Goal: Subscribe to service/newsletter

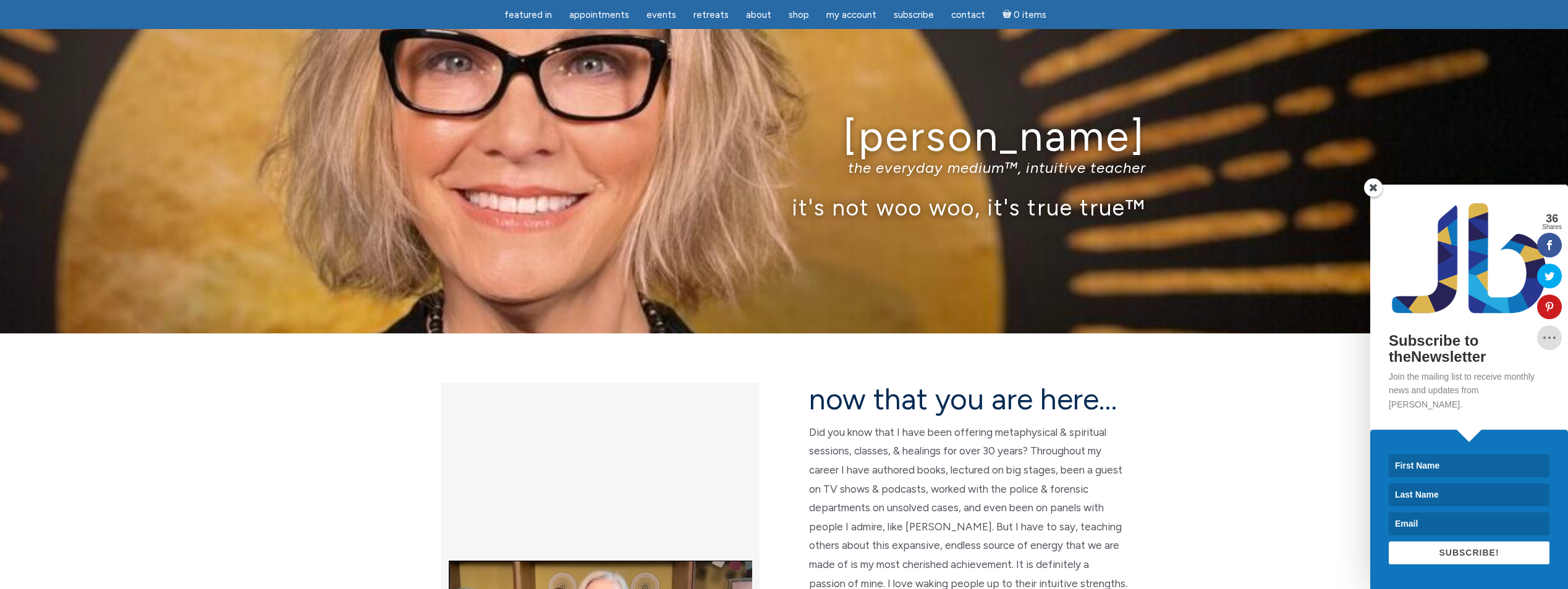
scroll to position [2039, 0]
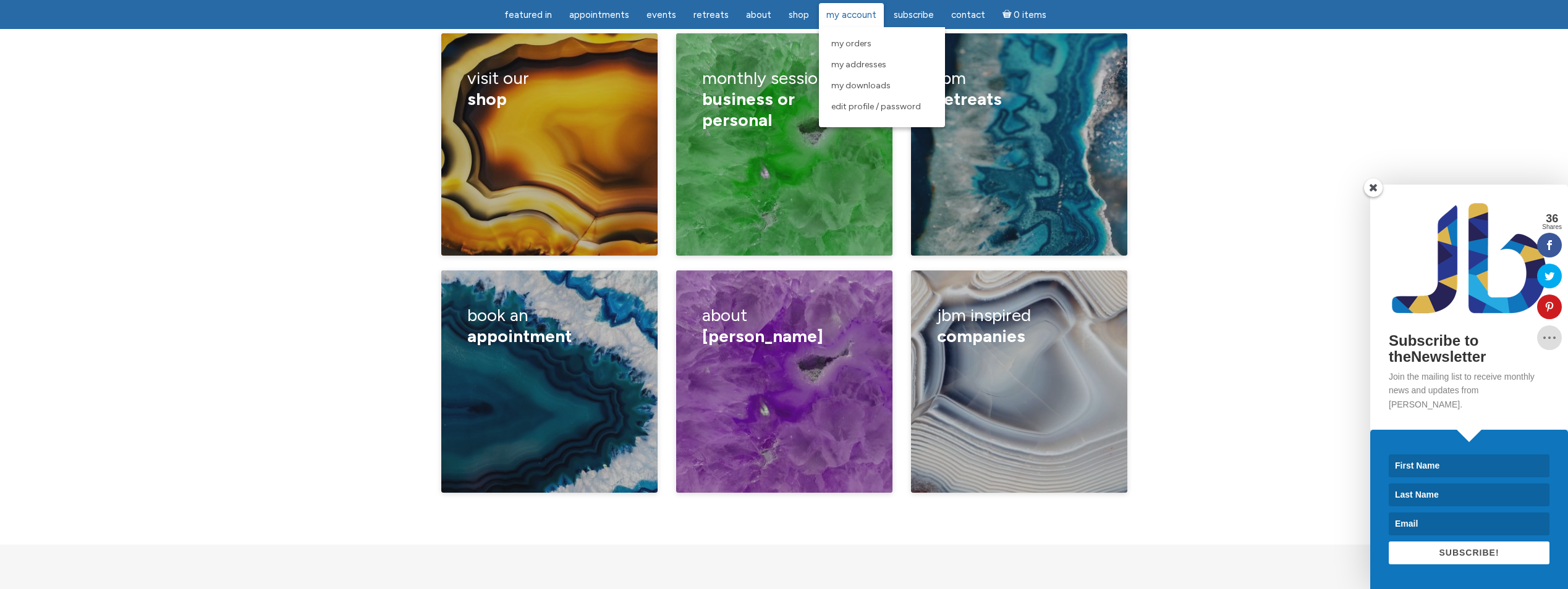
click at [844, 13] on span "My Account" at bounding box center [851, 14] width 50 height 11
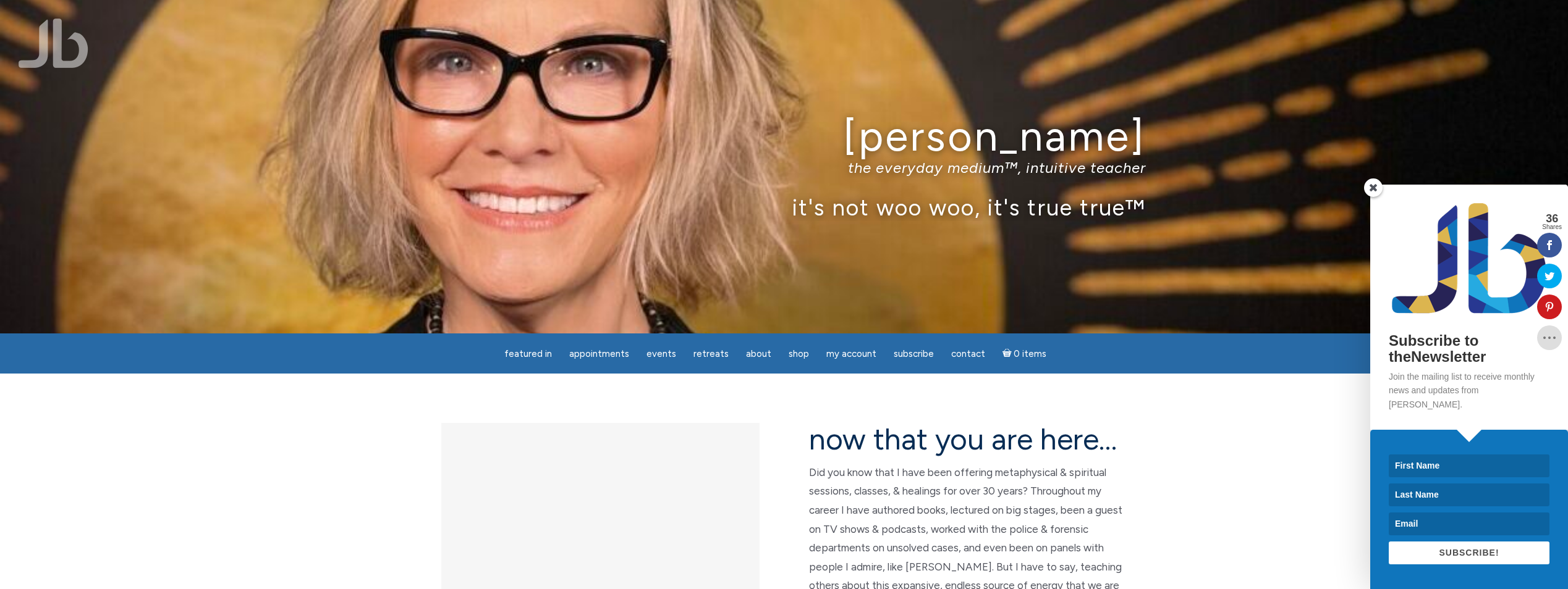
click at [1370, 196] on span at bounding box center [1373, 187] width 19 height 19
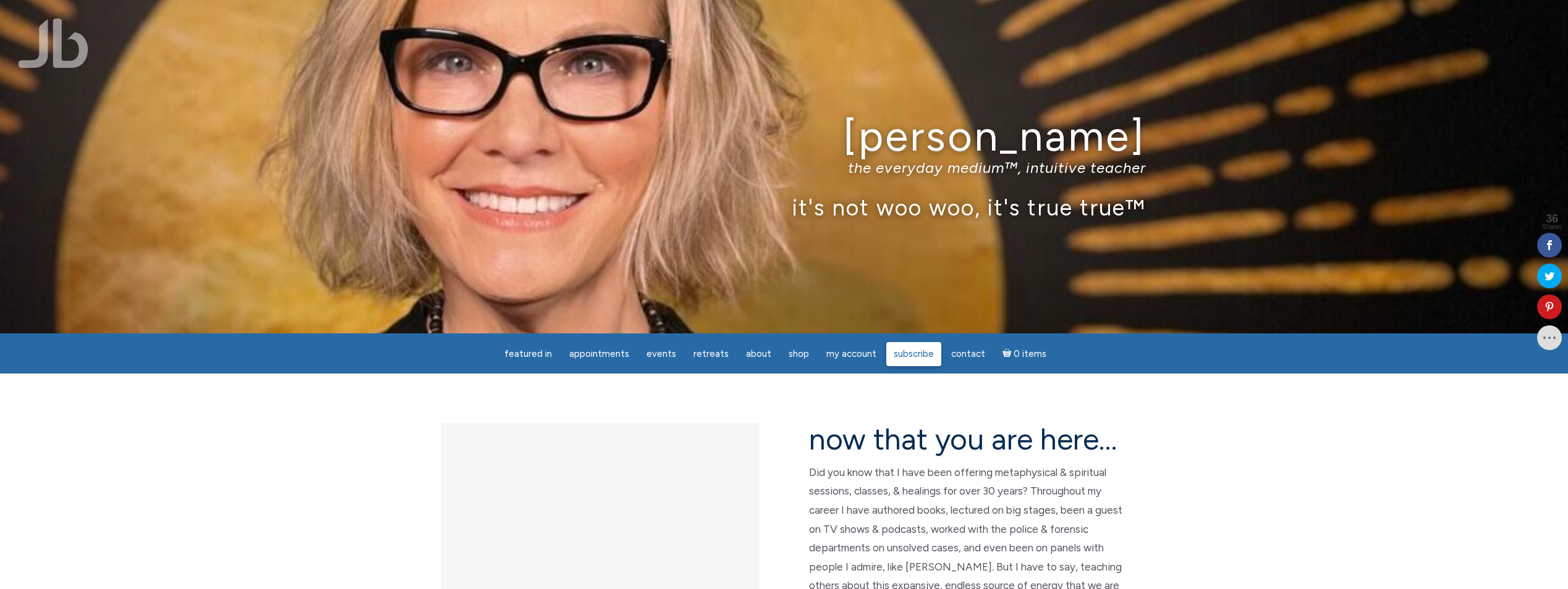
click at [915, 352] on span "Subscribe" at bounding box center [913, 354] width 40 height 11
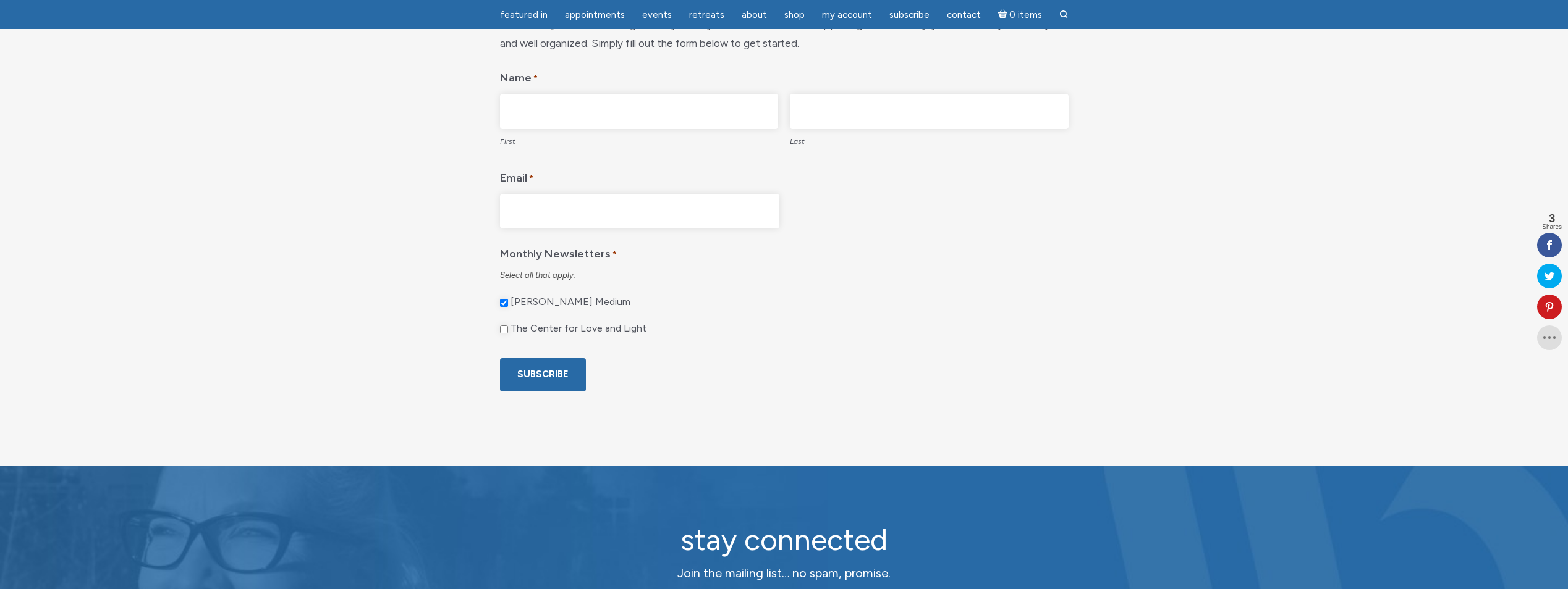
scroll to position [185, 0]
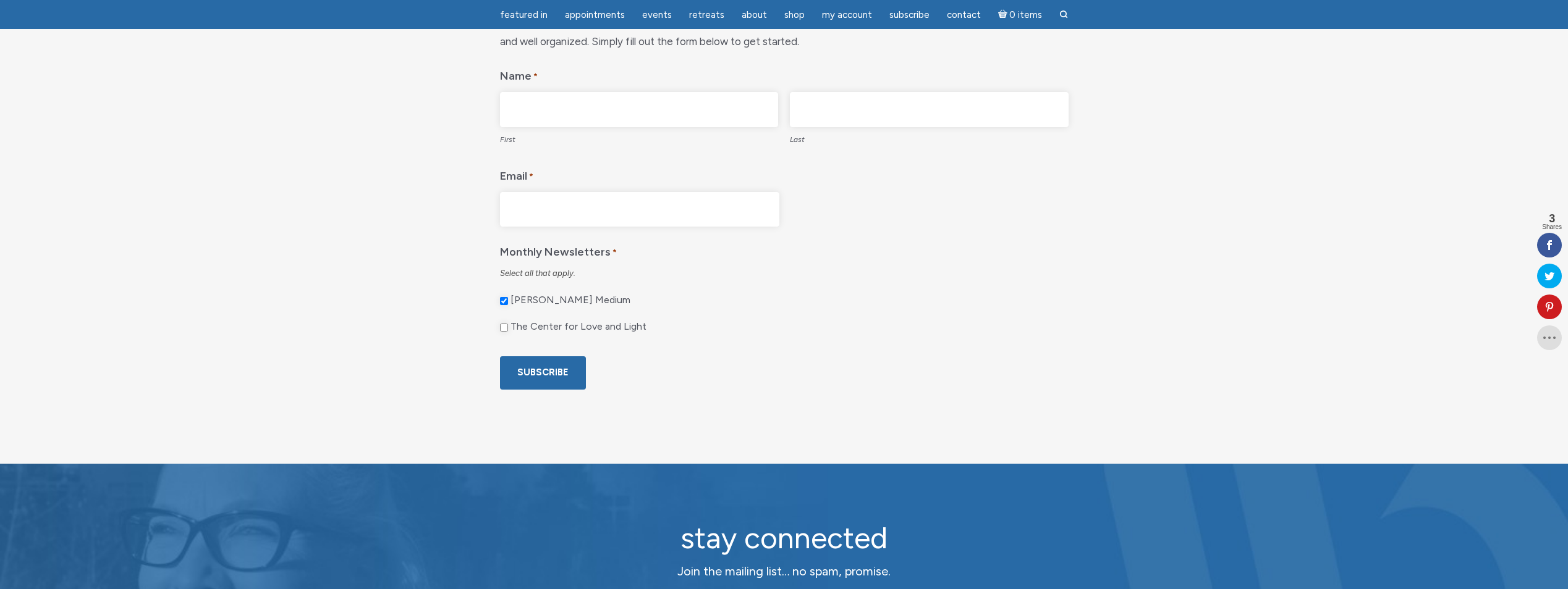
click at [504, 328] on input "The Center for Love and Light" at bounding box center [504, 328] width 8 height 8
checkbox input "true"
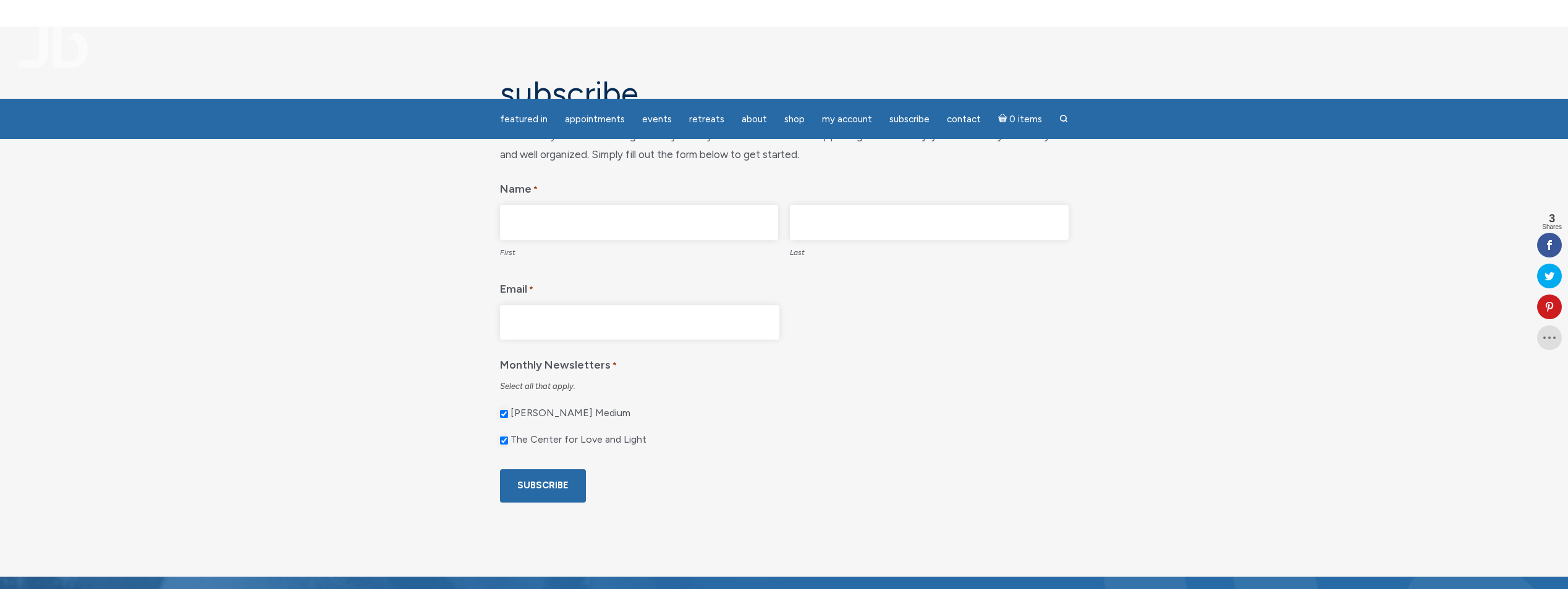
scroll to position [0, 0]
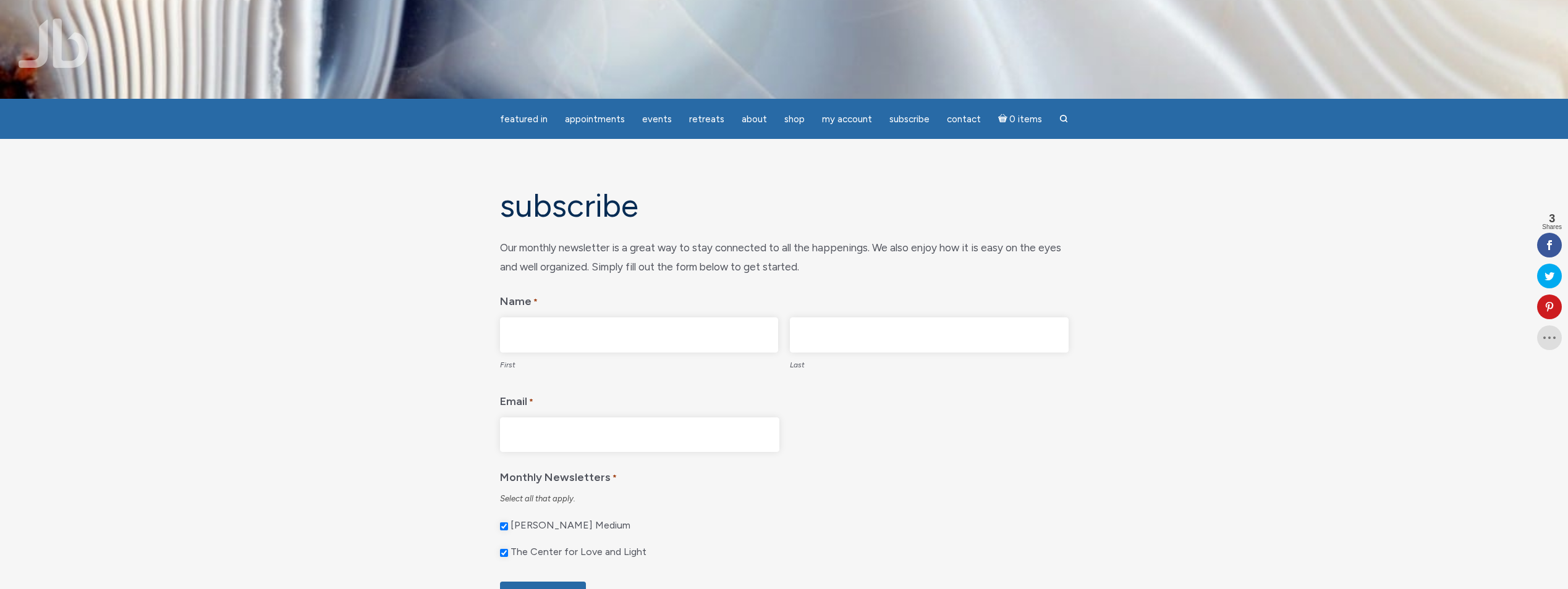
click at [703, 347] on input "First" at bounding box center [640, 335] width 279 height 35
type input "Doris"
type input "Bodnar"
type input "Doris@NavigatingLoveandMoney.com"
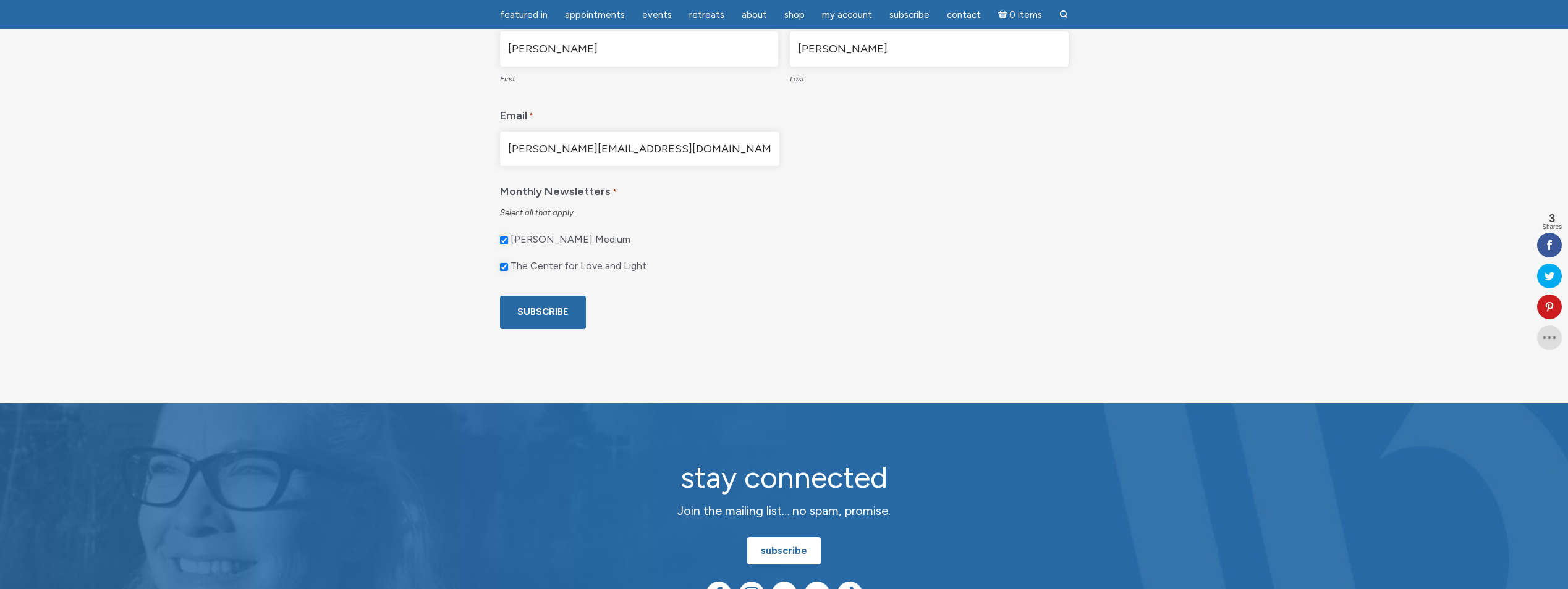
scroll to position [247, 0]
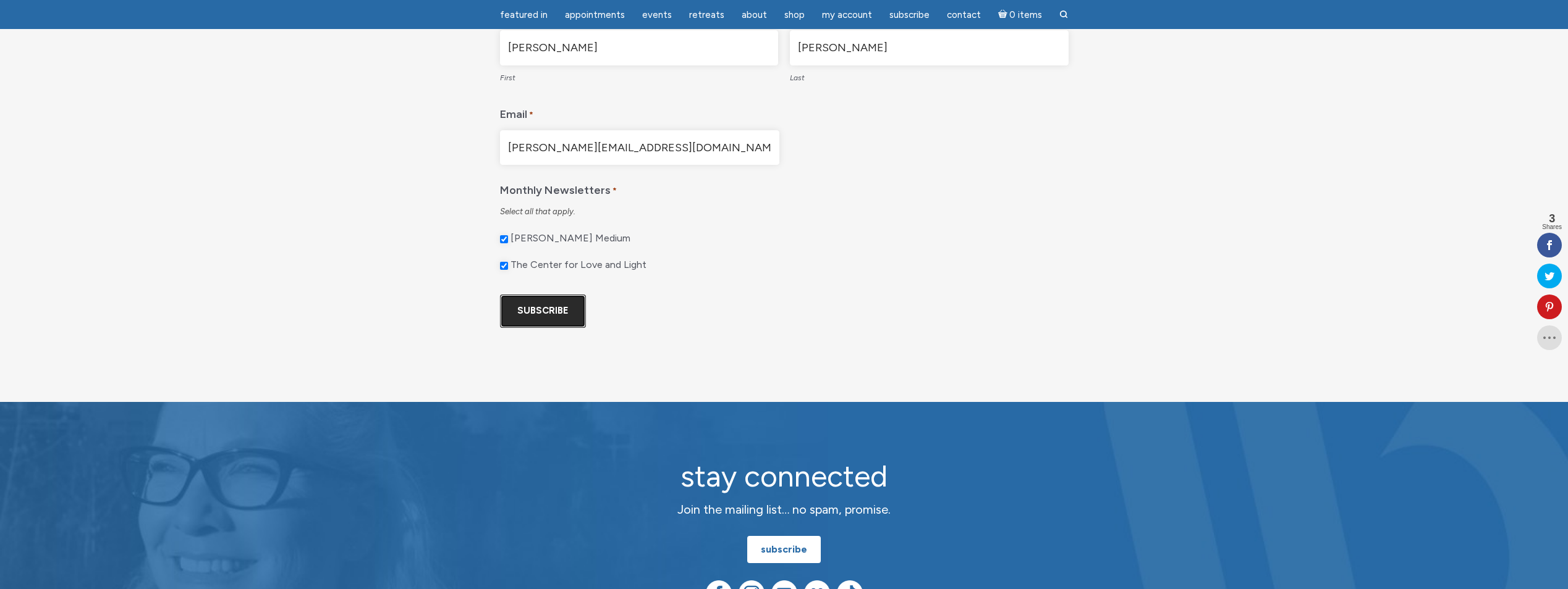
click at [530, 313] on input "Subscribe" at bounding box center [543, 311] width 86 height 33
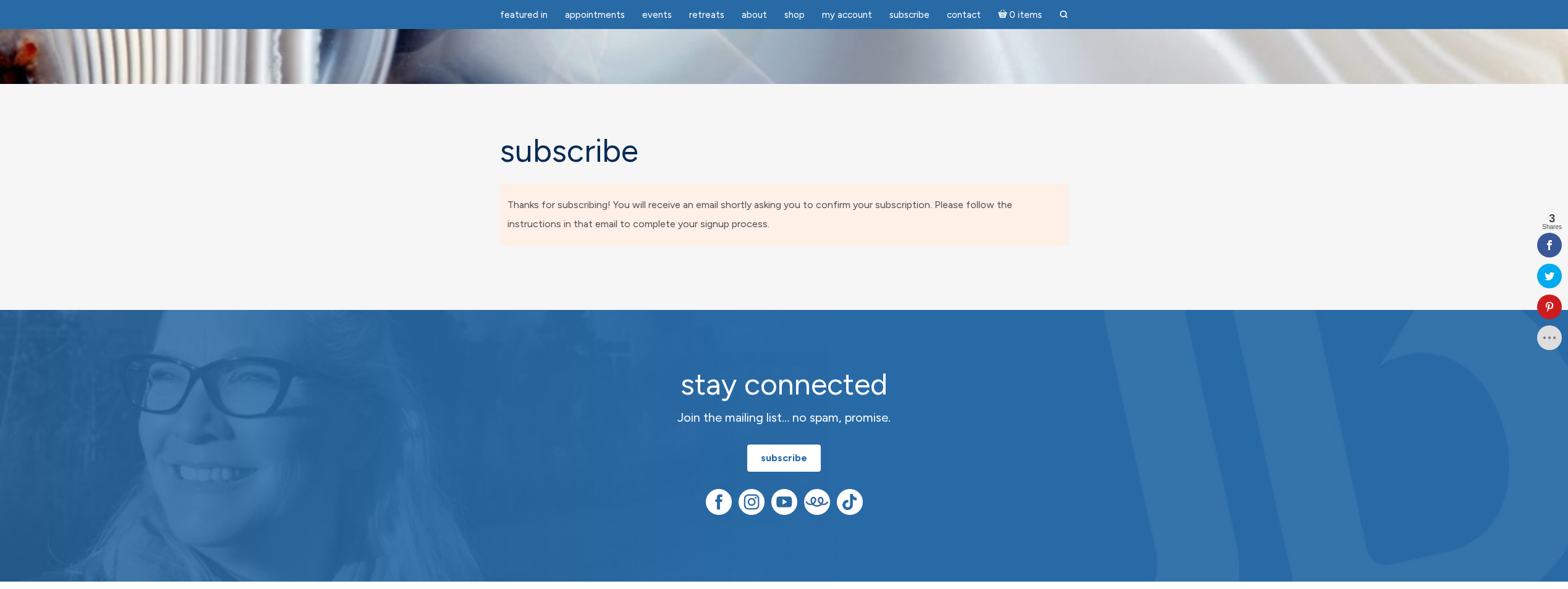
scroll to position [0, 0]
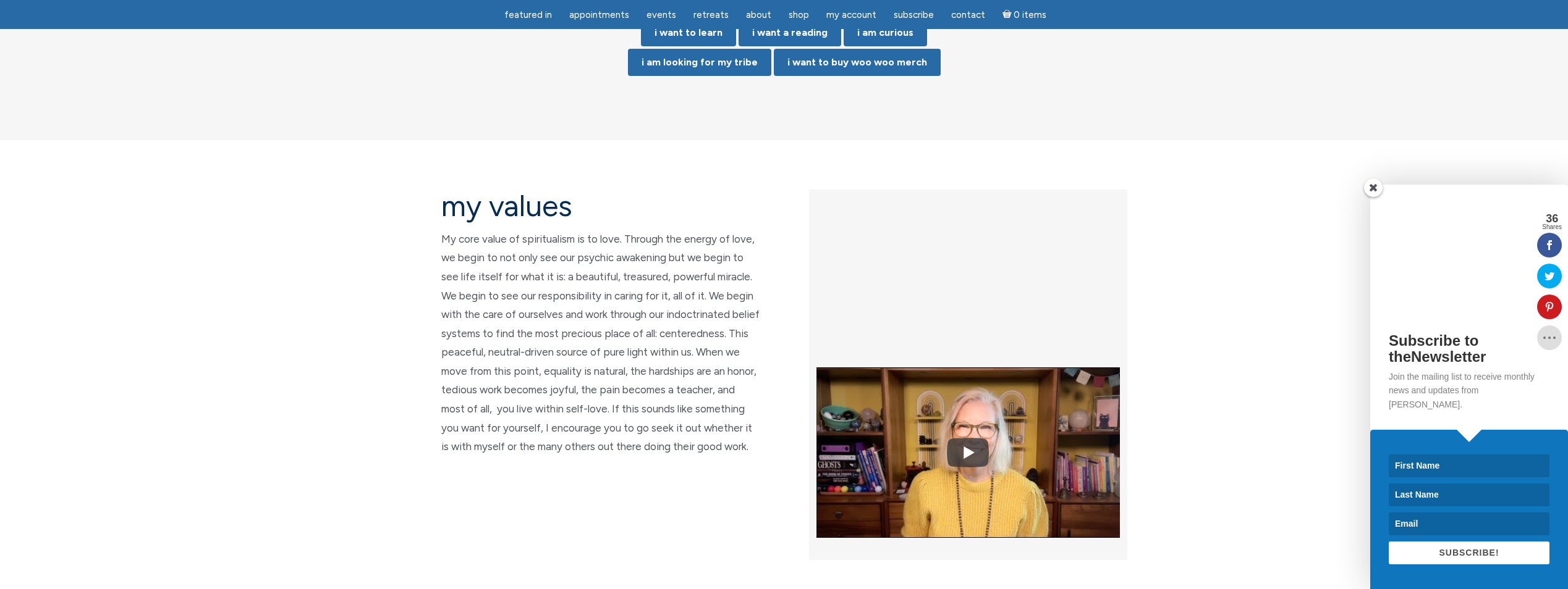
scroll to position [2781, 0]
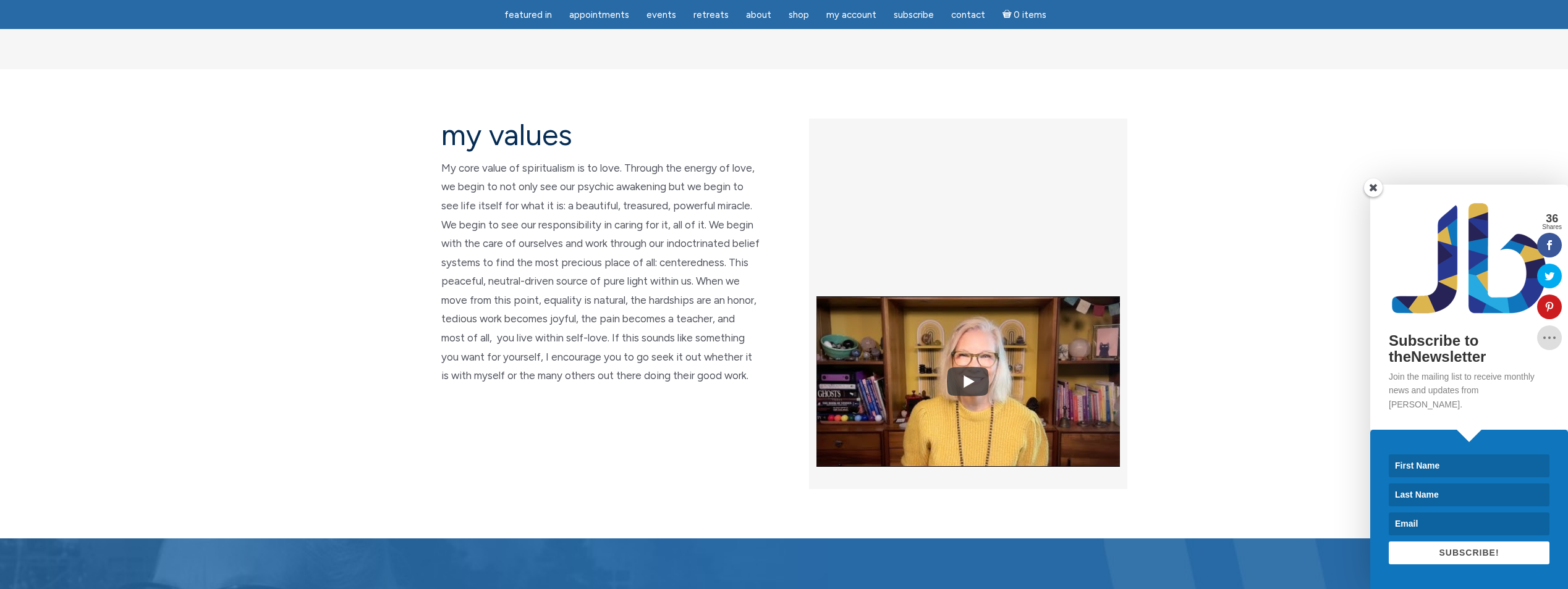
click at [1372, 197] on span at bounding box center [1373, 187] width 19 height 19
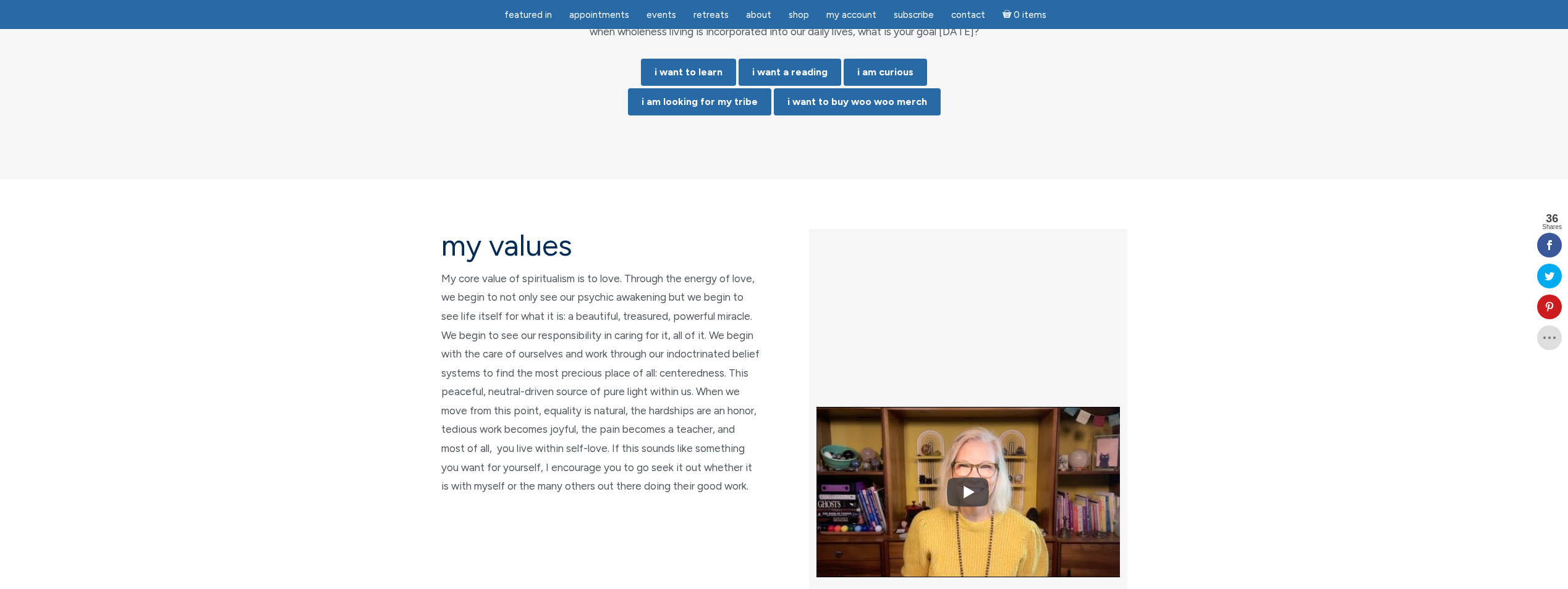
scroll to position [2472, 0]
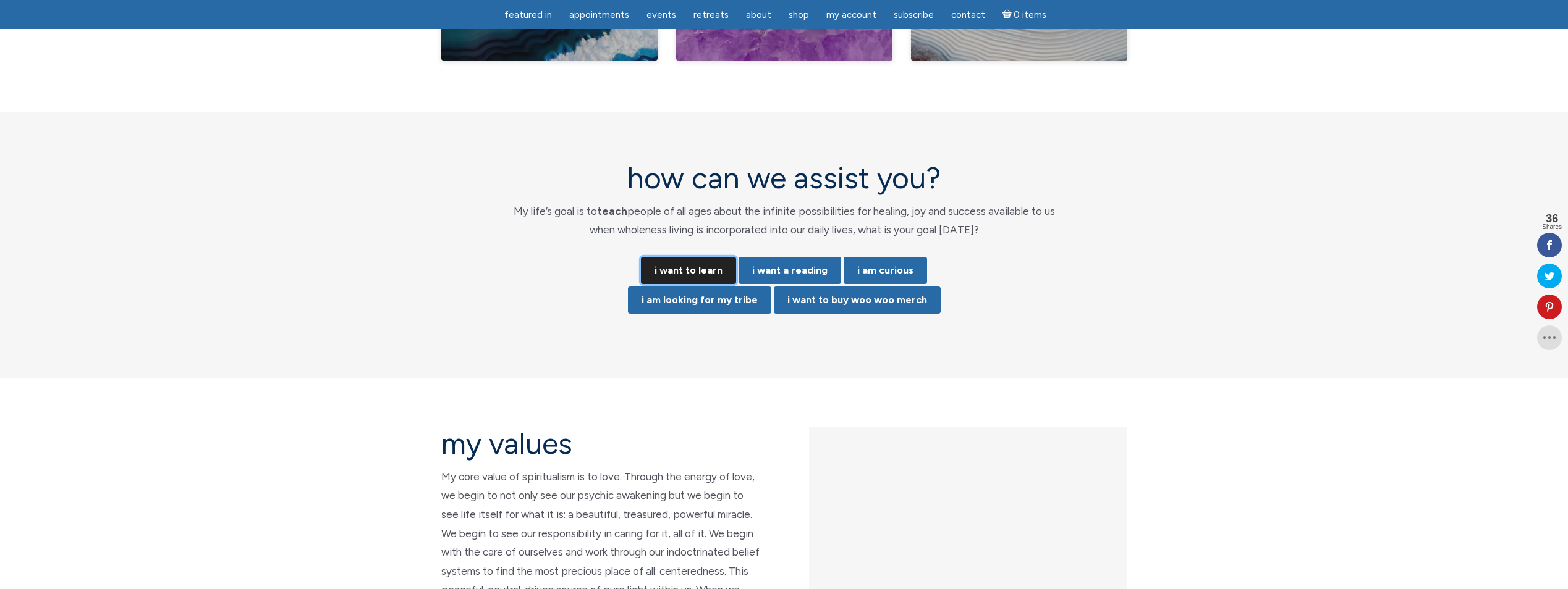
click at [678, 257] on link "i want to learn" at bounding box center [688, 270] width 95 height 27
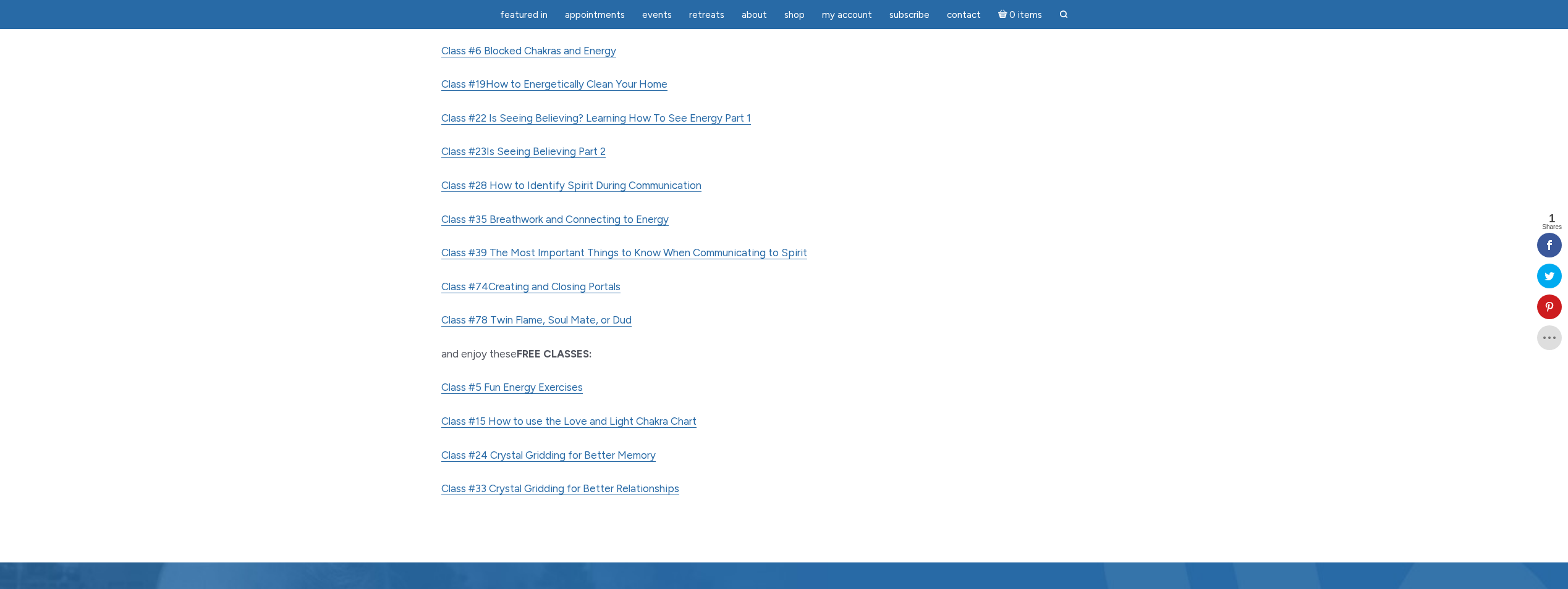
scroll to position [618, 0]
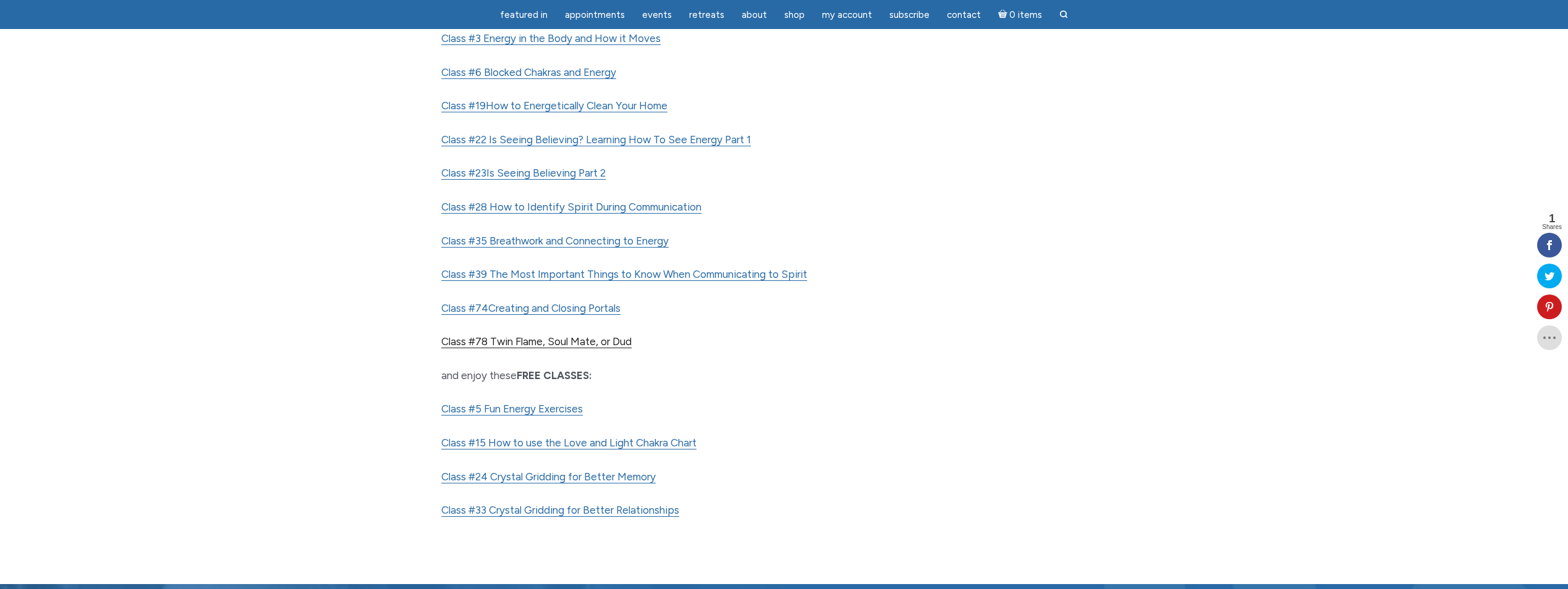
click at [601, 339] on link "Class #78 Twin Flame, Soul Mate, or Dud" at bounding box center [536, 342] width 190 height 13
click at [552, 411] on link "Class #5 Fun Energy Exercises" at bounding box center [512, 409] width 142 height 13
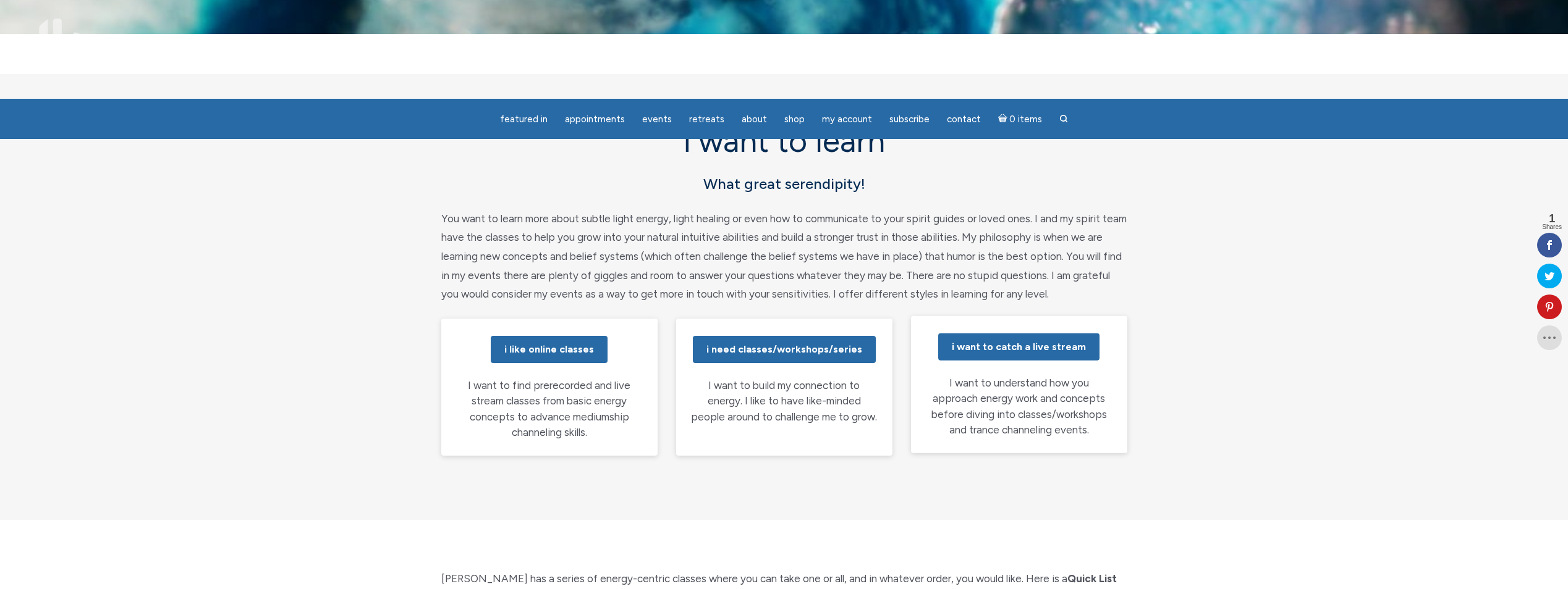
scroll to position [309, 0]
